Goal: Task Accomplishment & Management: Manage account settings

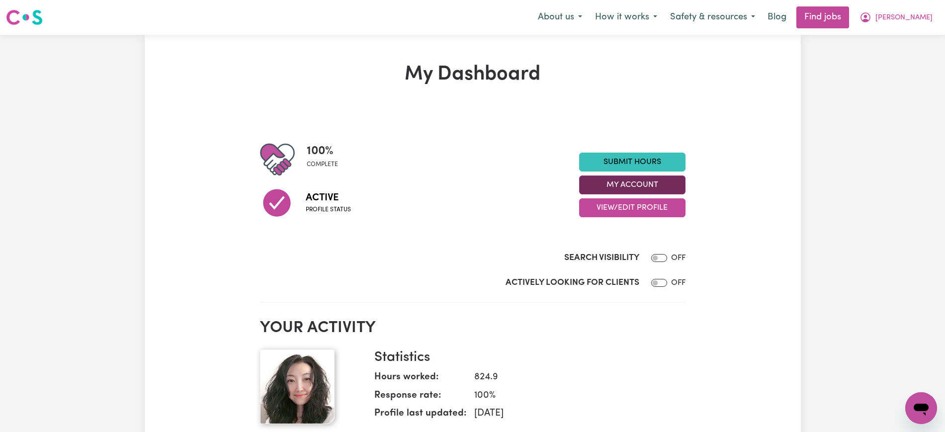
click at [649, 181] on button "My Account" at bounding box center [632, 185] width 106 height 19
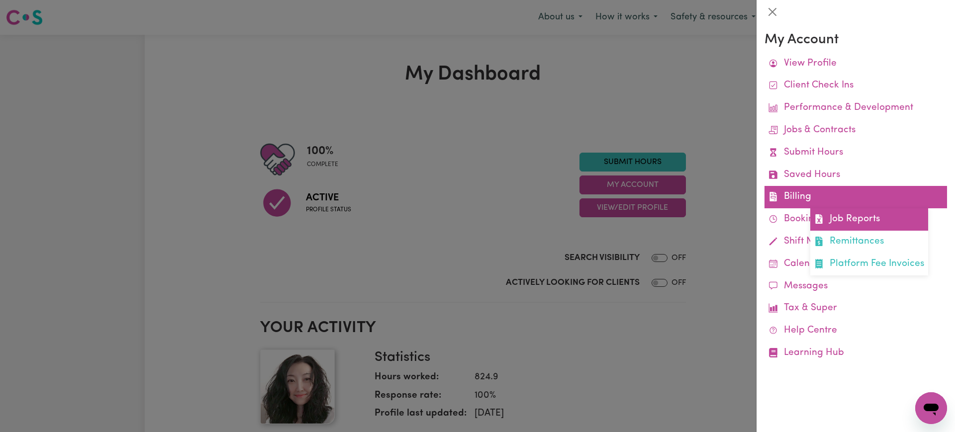
click at [832, 220] on link "Job Reports" at bounding box center [869, 219] width 118 height 22
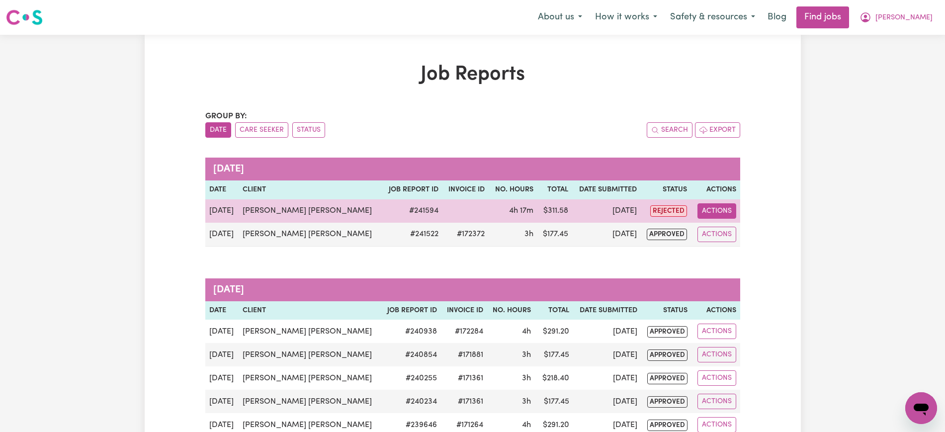
click at [735, 208] on button "Actions" at bounding box center [717, 210] width 39 height 15
click at [736, 225] on link "View Job Report" at bounding box center [750, 234] width 85 height 20
select select "pm"
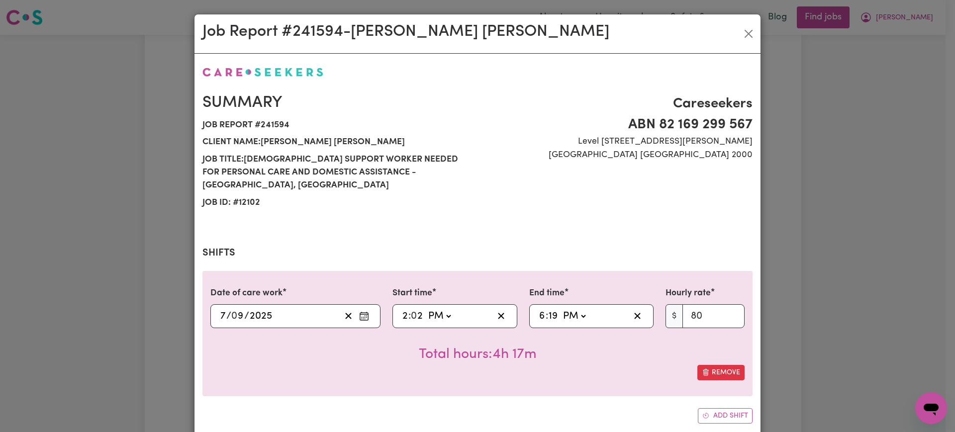
select select "80-[DATE]"
click at [413, 309] on input "2" at bounding box center [417, 316] width 12 height 15
type input "14:00"
type input "0"
click at [548, 309] on input "19" at bounding box center [553, 316] width 10 height 15
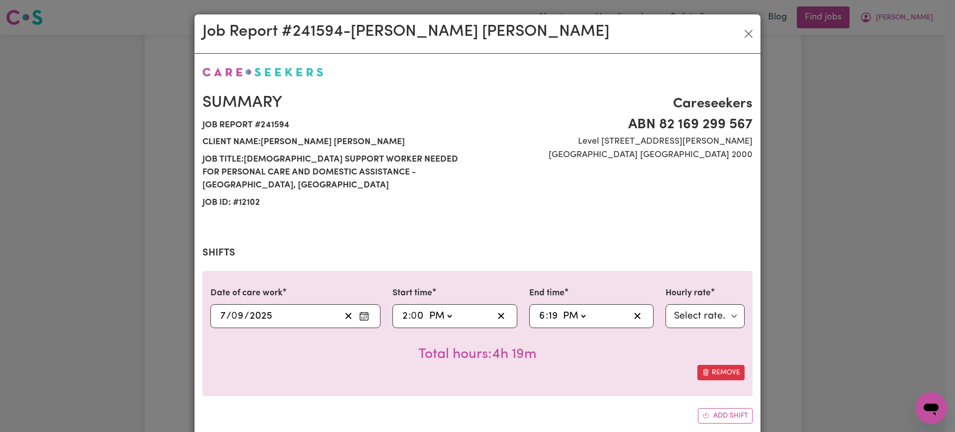
type input "18:00"
type input "0"
drag, startPoint x: 539, startPoint y: 378, endPoint x: 539, endPoint y: 369, distance: 9.0
click at [538, 378] on div "Date of care work [DATE] 7 / 0 9 / 2025 Start time 14:00 2 : 0 0 AM PM End time…" at bounding box center [477, 333] width 550 height 125
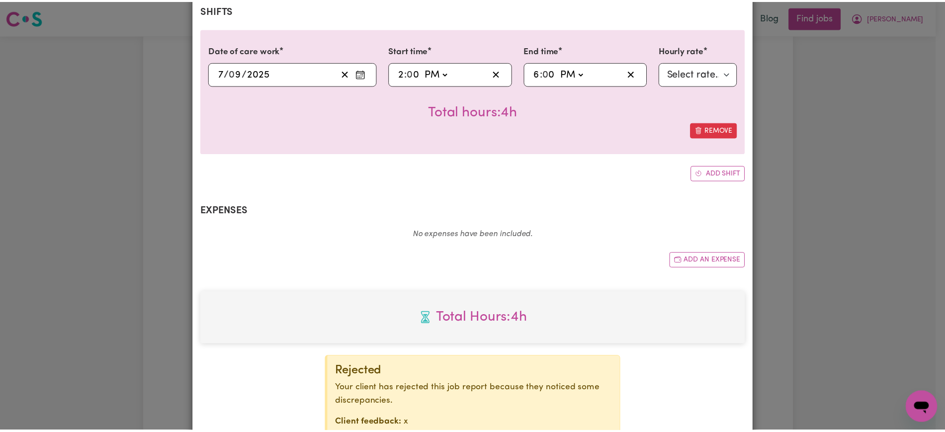
scroll to position [305, 0]
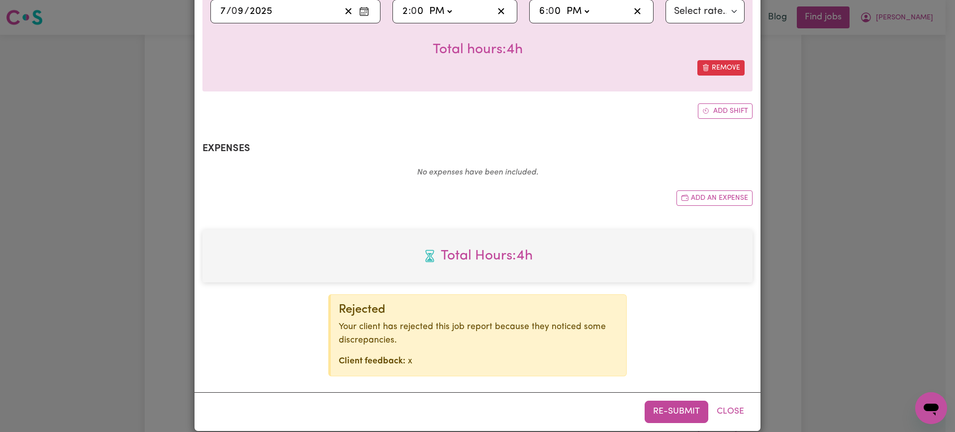
drag, startPoint x: 658, startPoint y: 404, endPoint x: 666, endPoint y: 405, distance: 8.0
click at [660, 406] on button "Re-submit" at bounding box center [676, 412] width 64 height 22
click at [896, 228] on div "Job Report # 241594 - [PERSON_NAME] [PERSON_NAME] Summary Job report # 241594 C…" at bounding box center [477, 216] width 955 height 432
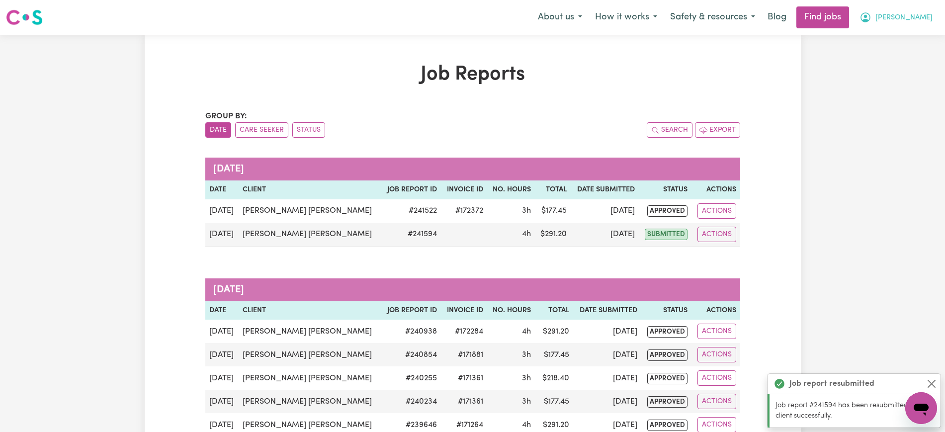
click at [922, 18] on span "[PERSON_NAME]" at bounding box center [904, 17] width 57 height 11
click at [903, 71] on link "Logout" at bounding box center [899, 76] width 79 height 19
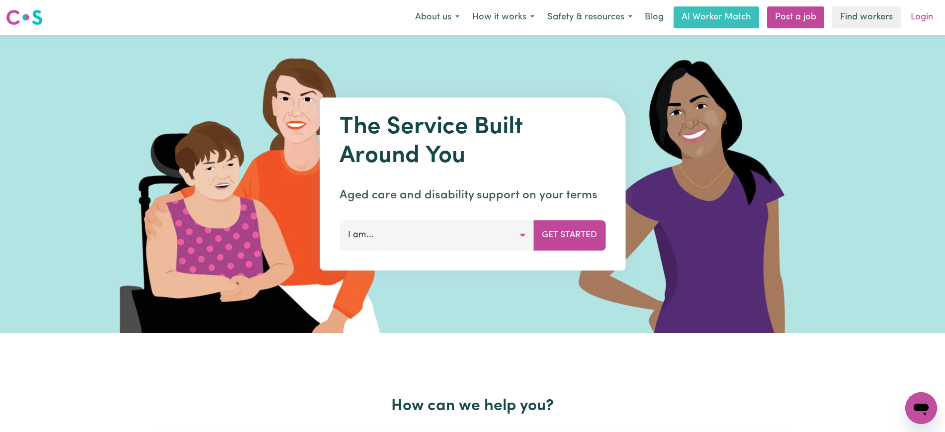
click at [924, 15] on link "Login" at bounding box center [922, 17] width 34 height 22
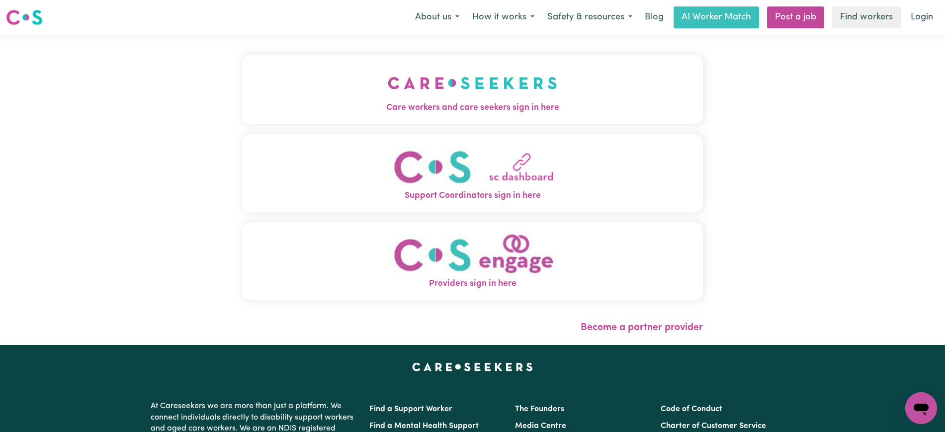
click at [494, 106] on span "Care workers and care seekers sign in here" at bounding box center [472, 107] width 461 height 13
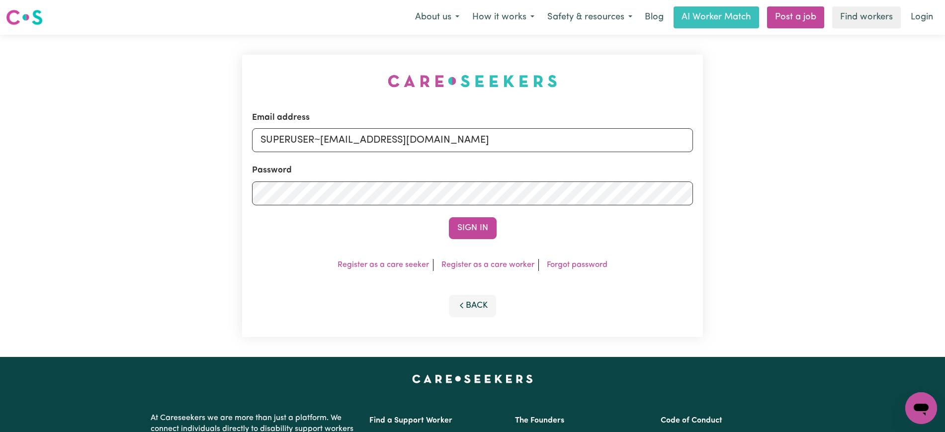
drag, startPoint x: 210, startPoint y: 93, endPoint x: 216, endPoint y: 92, distance: 6.2
click at [208, 93] on div "Email address SUPERUSER~[EMAIL_ADDRESS][DOMAIN_NAME] Password Sign In Register …" at bounding box center [472, 196] width 945 height 322
drag, startPoint x: 323, startPoint y: 138, endPoint x: 787, endPoint y: 166, distance: 465.2
click at [787, 166] on div "Email address SUPERUSER~[EMAIL_ADDRESS][DOMAIN_NAME] Password Sign In Register …" at bounding box center [472, 196] width 945 height 322
type input "[EMAIL_ADDRESS][DOMAIN_NAME]"
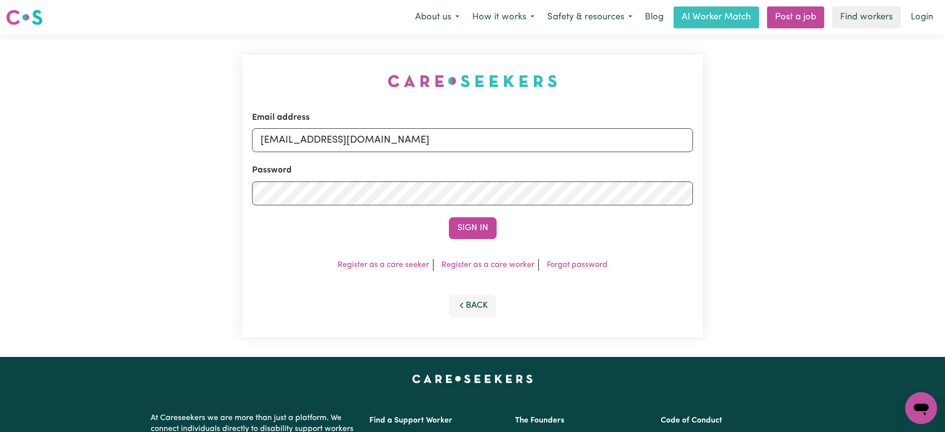
click at [449, 217] on button "Sign In" at bounding box center [473, 228] width 48 height 22
